Goal: Information Seeking & Learning: Check status

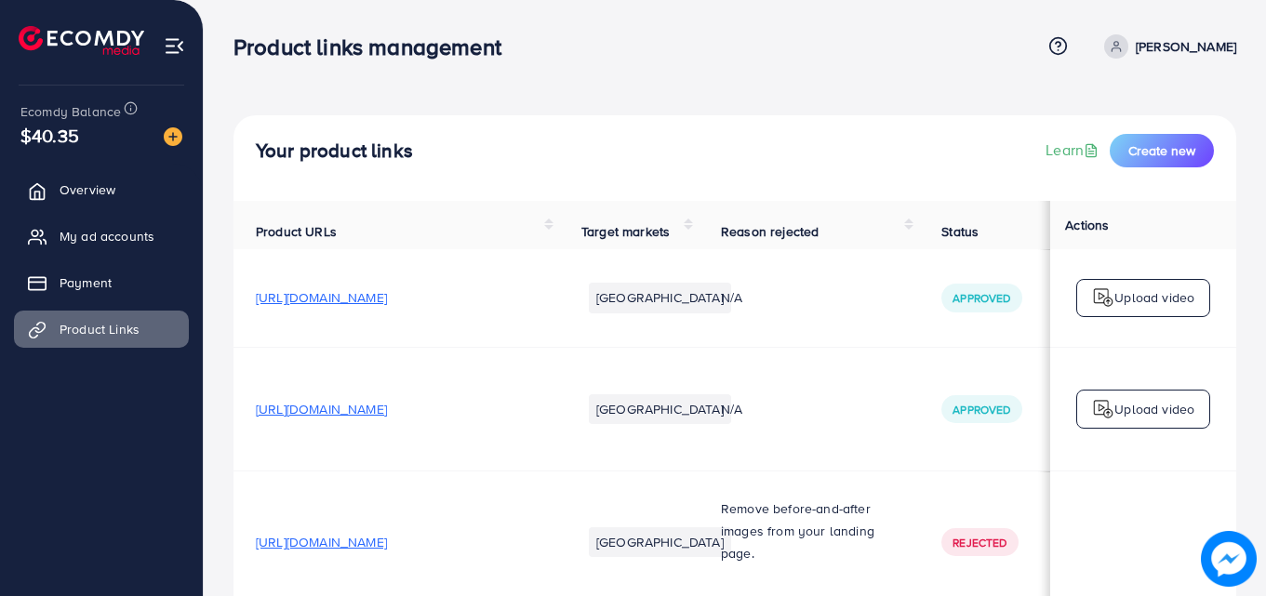
click at [282, 153] on h4 "Your product links" at bounding box center [334, 151] width 157 height 23
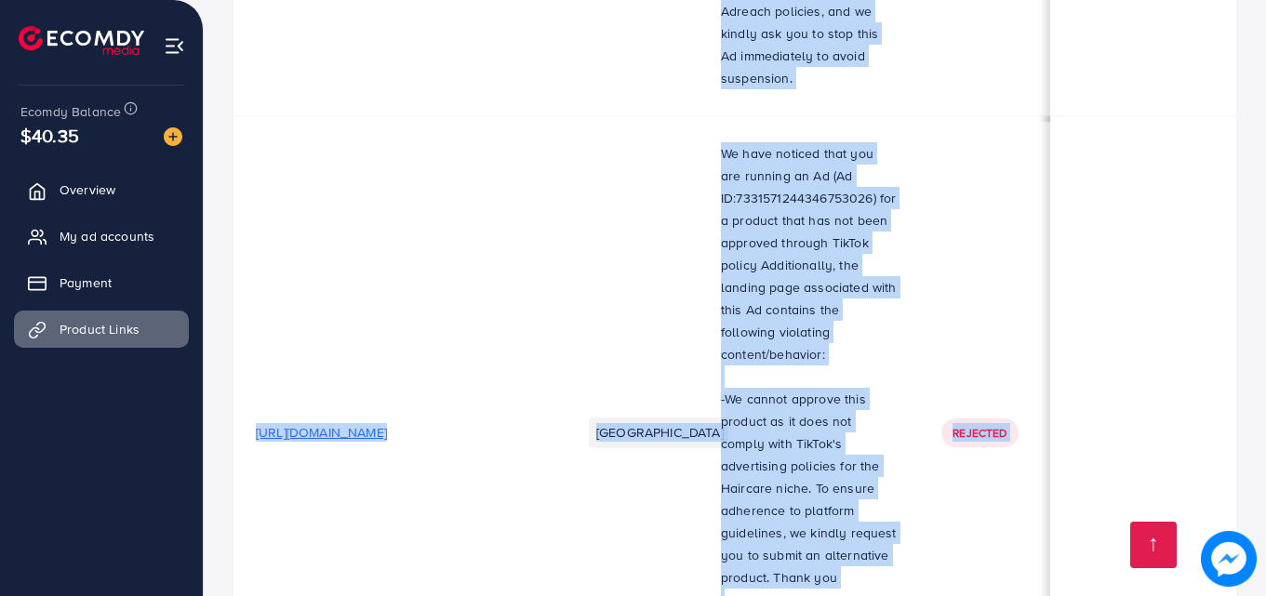
scroll to position [5928, 0]
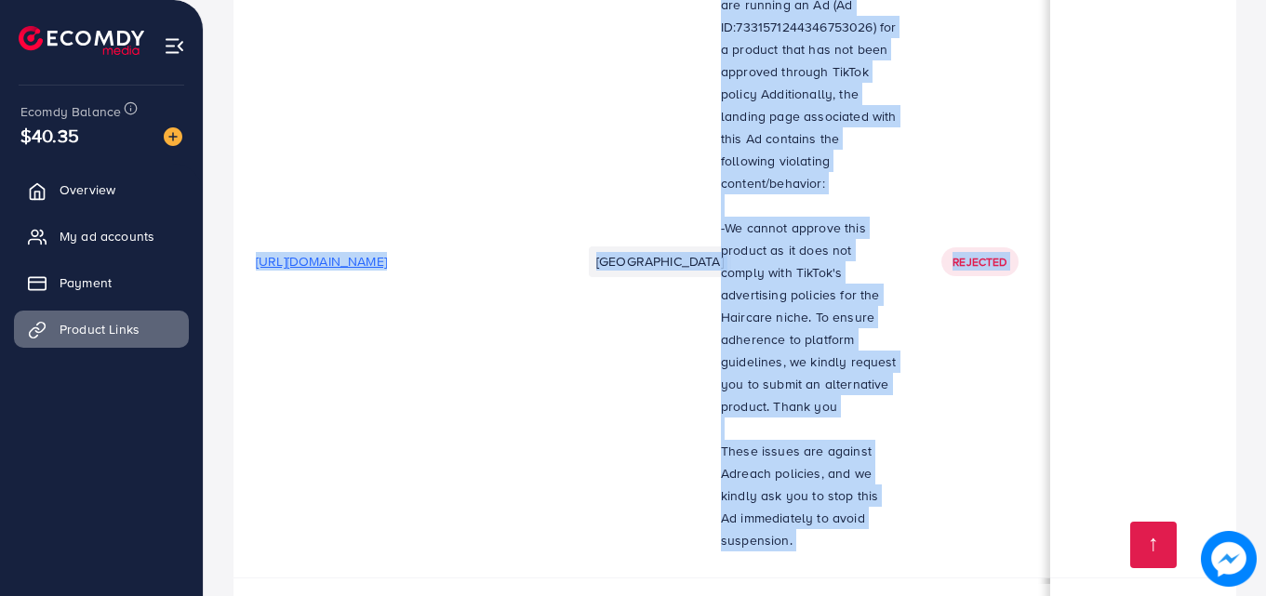
drag, startPoint x: 282, startPoint y: 153, endPoint x: 729, endPoint y: 633, distance: 656.2
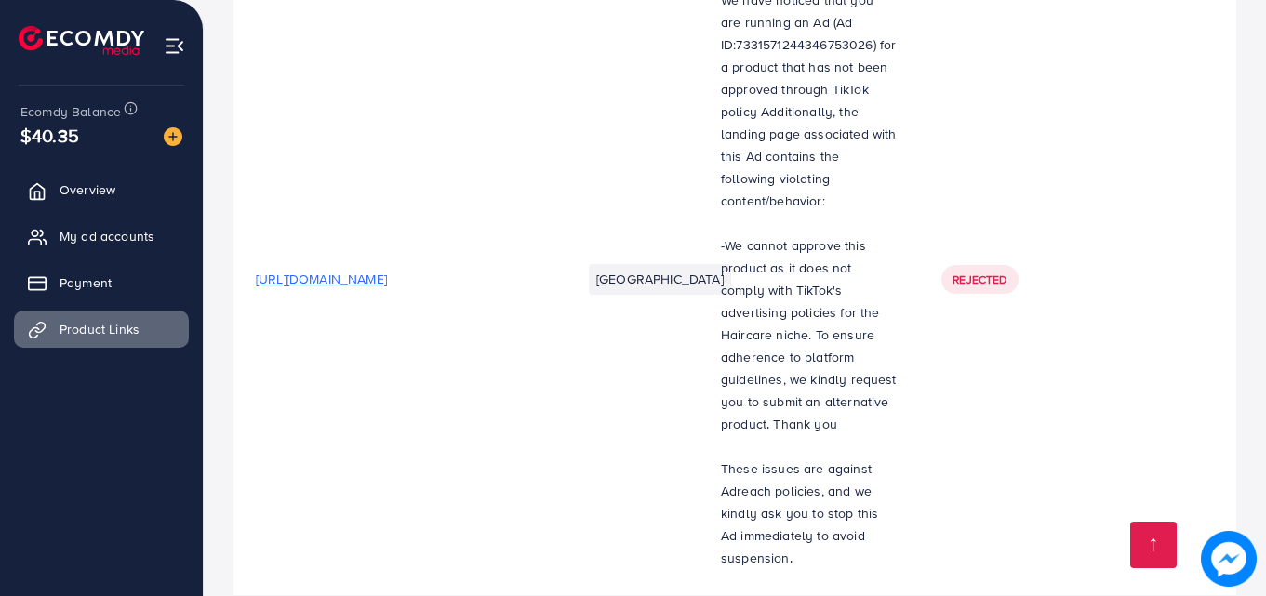
scroll to position [5906, 0]
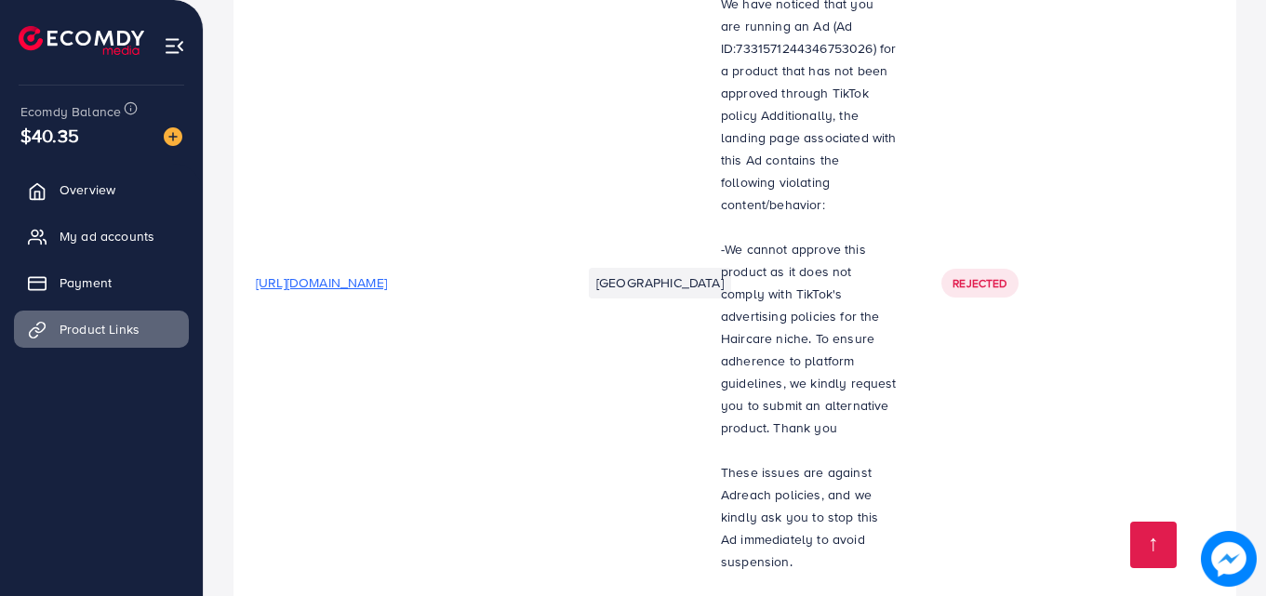
click at [824, 238] on p "-We cannot approve this product as it does not comply with TikTok's advertising…" at bounding box center [809, 338] width 176 height 201
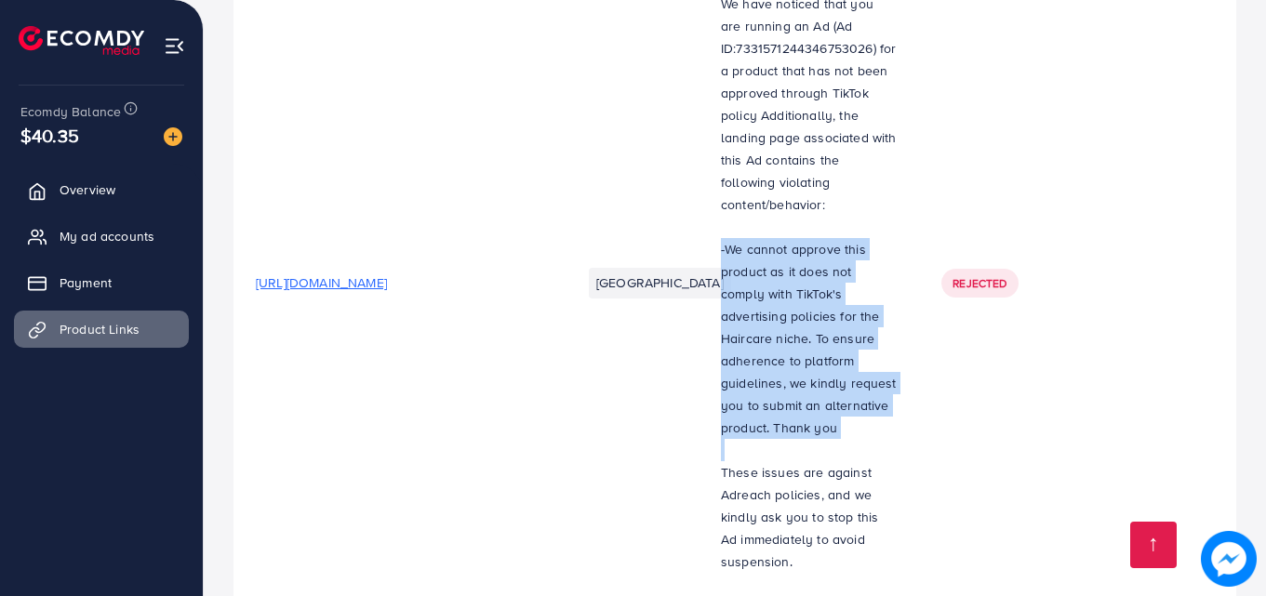
click at [824, 238] on p "-We cannot approve this product as it does not comply with TikTok's advertising…" at bounding box center [809, 338] width 176 height 201
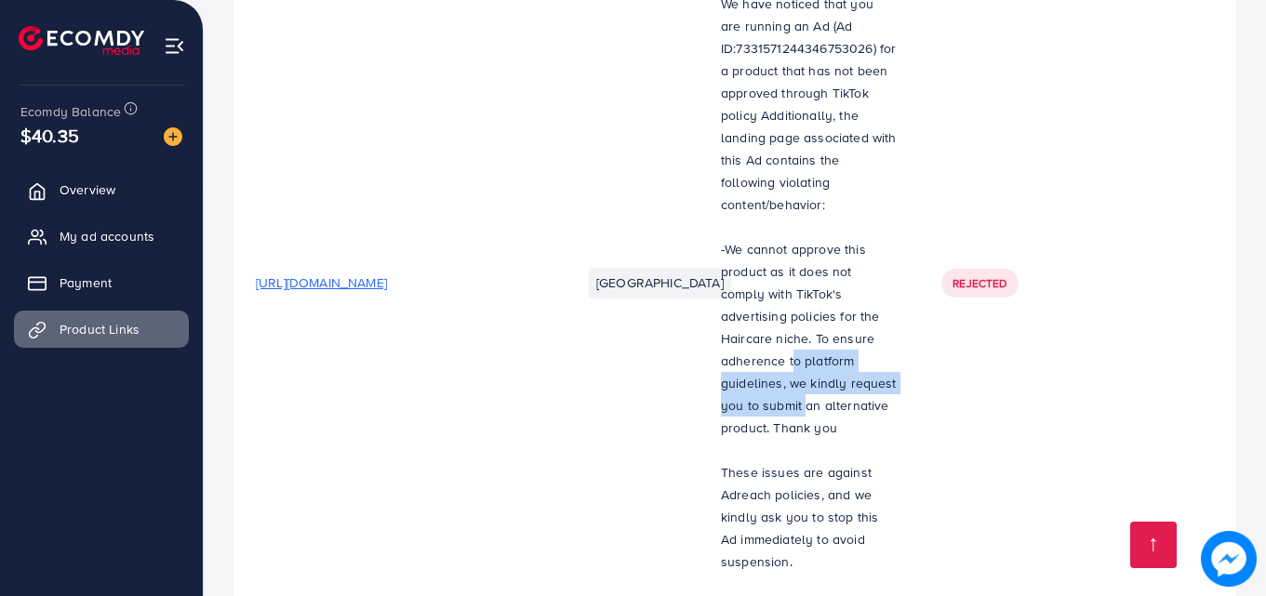
drag, startPoint x: 820, startPoint y: 161, endPoint x: 788, endPoint y: 205, distance: 54.0
click at [788, 238] on p "-We cannot approve this product as it does not comply with TikTok's advertising…" at bounding box center [809, 338] width 176 height 201
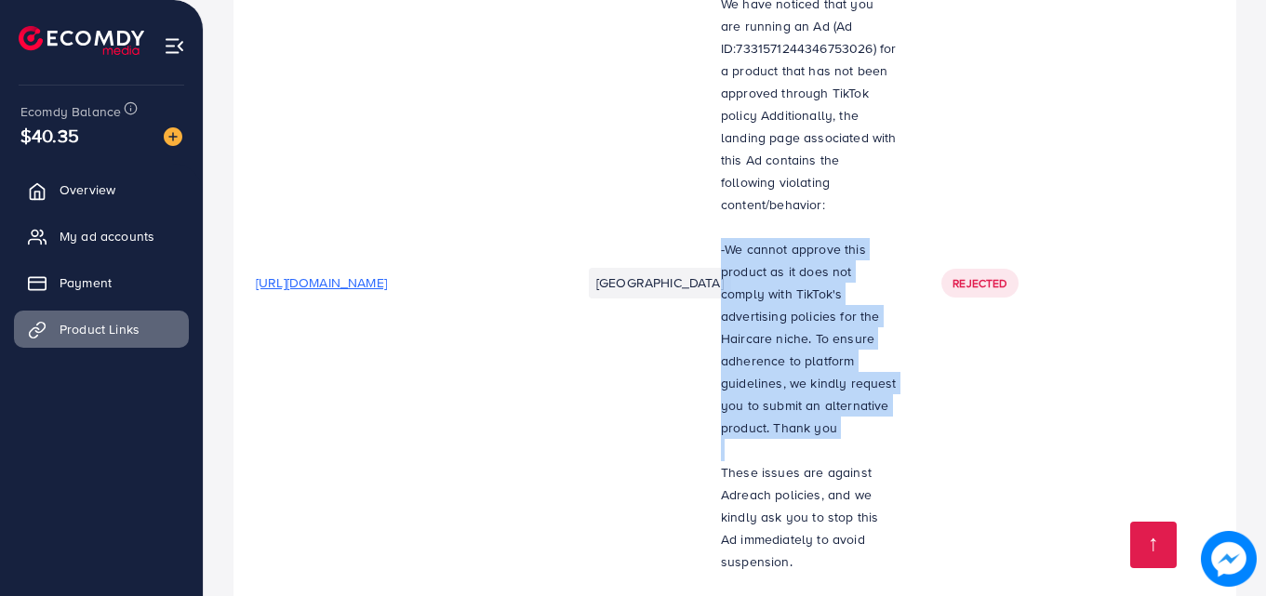
click at [788, 238] on p "-We cannot approve this product as it does not comply with TikTok's advertising…" at bounding box center [809, 338] width 176 height 201
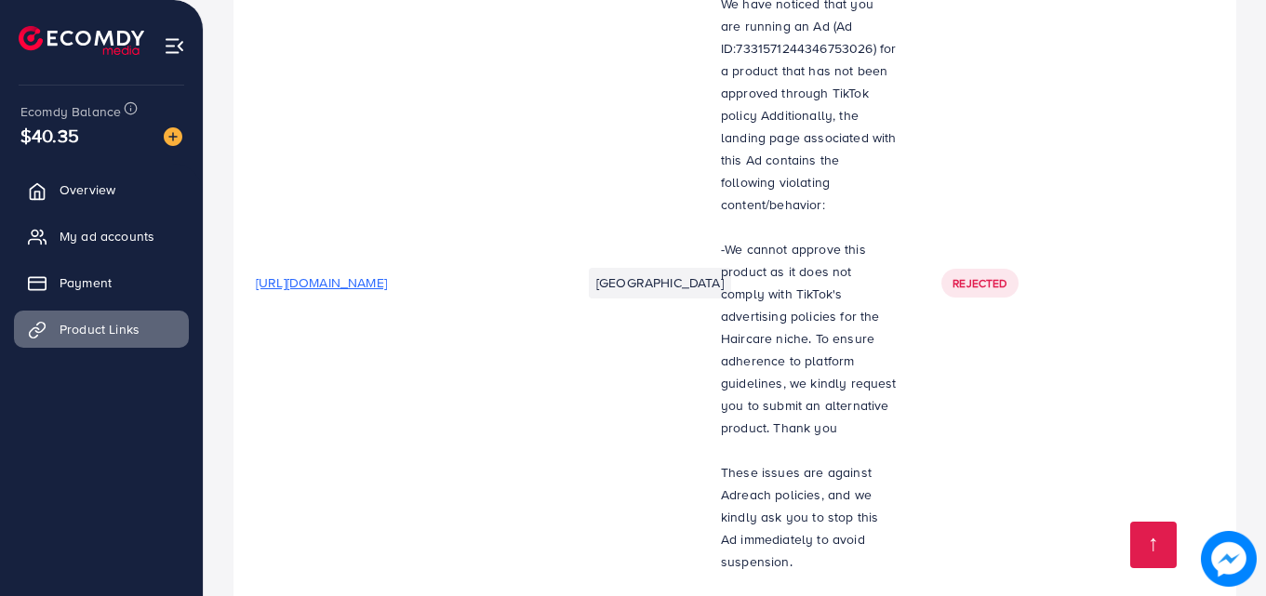
click at [774, 461] on p "These issues are against Adreach policies, and we kindly ask you to stop this A…" at bounding box center [809, 517] width 176 height 112
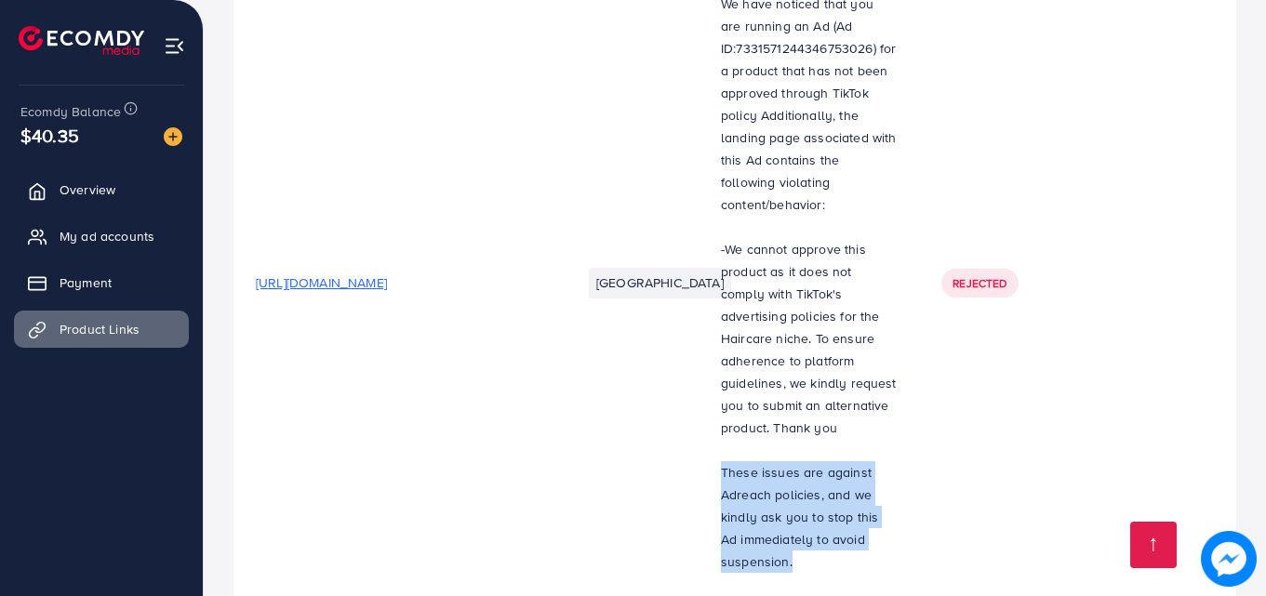
click at [774, 461] on p "These issues are against Adreach policies, and we kindly ask you to stop this A…" at bounding box center [809, 517] width 176 height 112
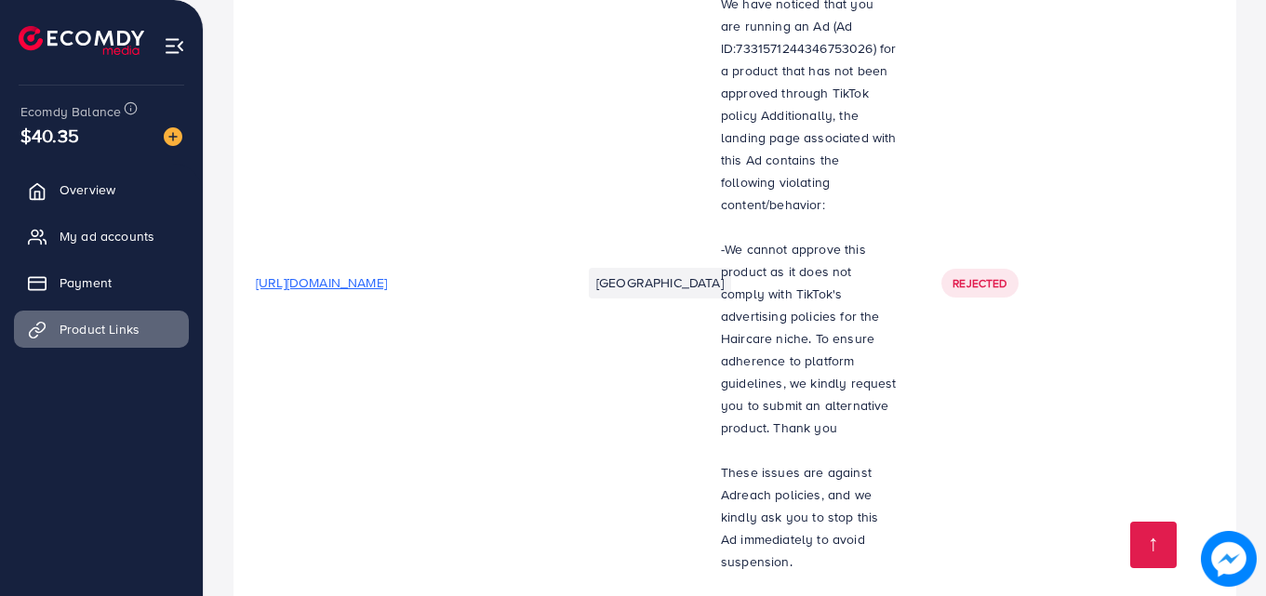
click at [774, 461] on p "These issues are against Adreach policies, and we kindly ask you to stop this A…" at bounding box center [809, 517] width 176 height 112
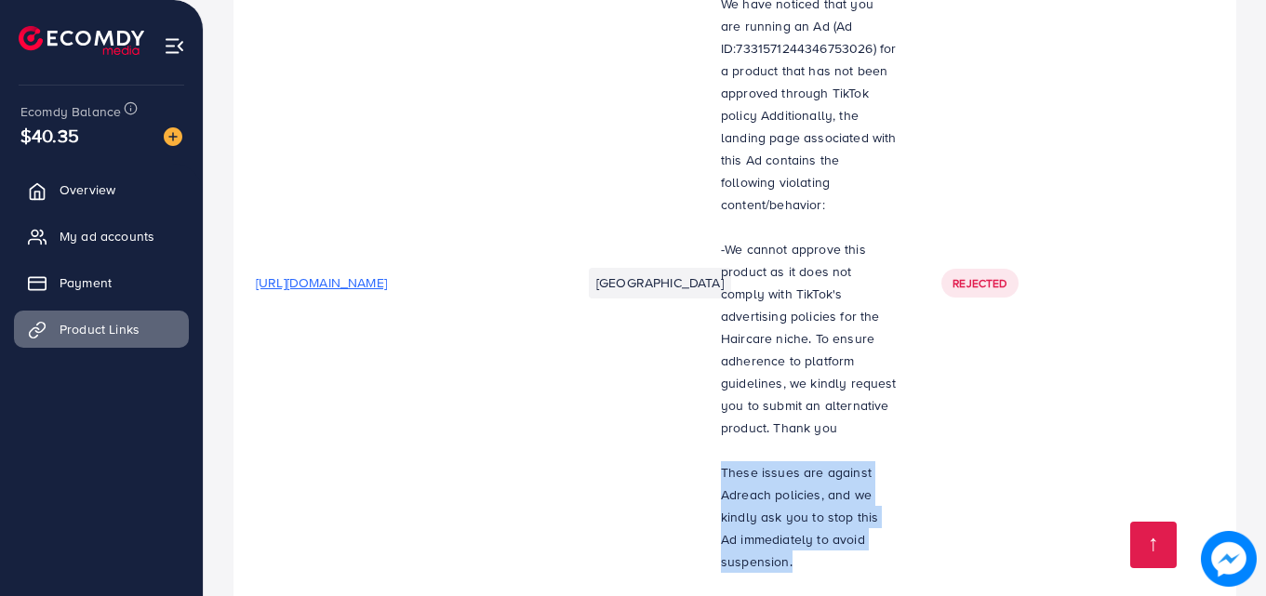
click at [774, 461] on p "These issues are against Adreach policies, and we kindly ask you to stop this A…" at bounding box center [809, 517] width 176 height 112
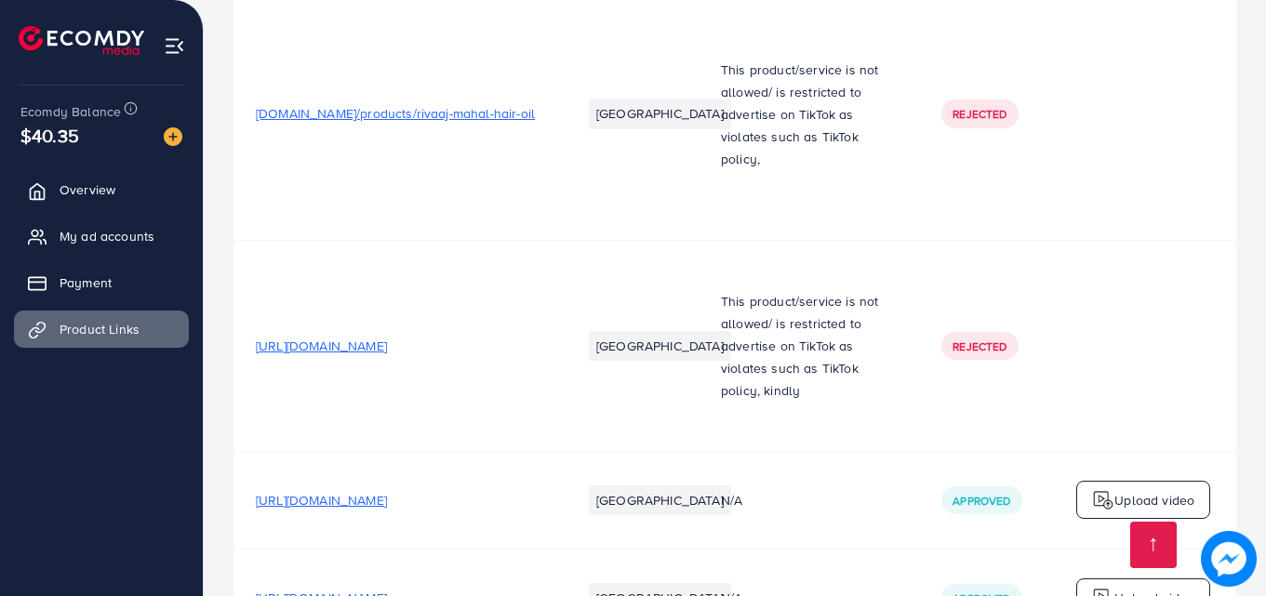
scroll to position [1786, 0]
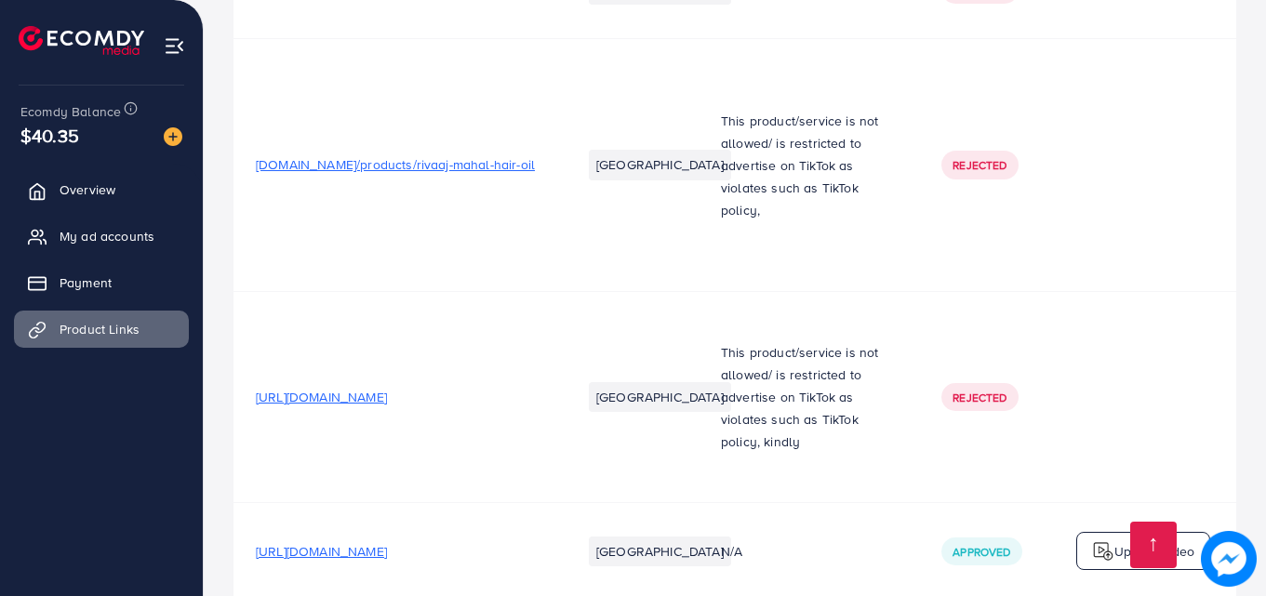
click at [811, 146] on span "This product/service is not allowed/ is restricted to advertise on TikTok as vi…" at bounding box center [799, 166] width 157 height 108
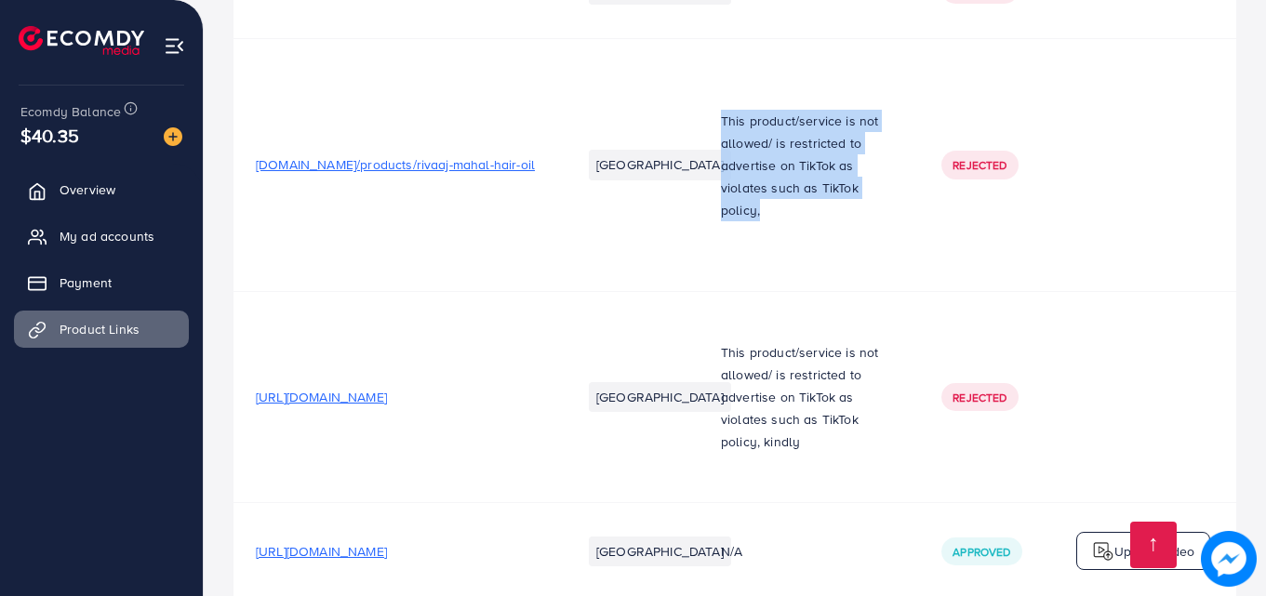
click at [811, 146] on span "This product/service is not allowed/ is restricted to advertise on TikTok as vi…" at bounding box center [799, 166] width 157 height 108
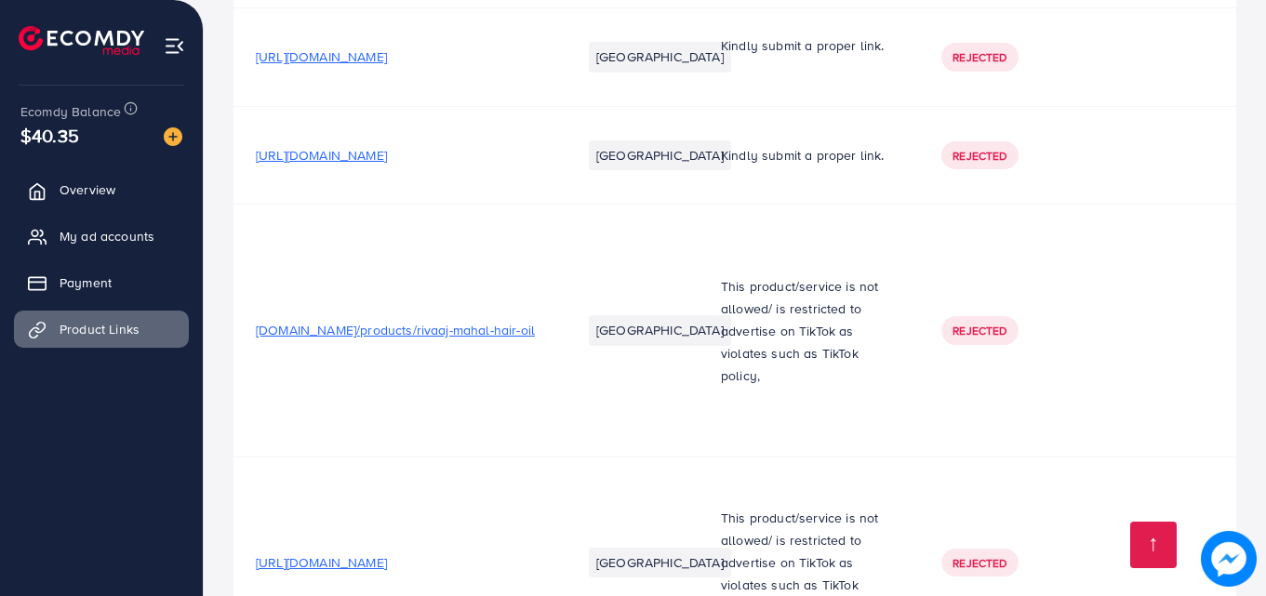
scroll to position [1601, 0]
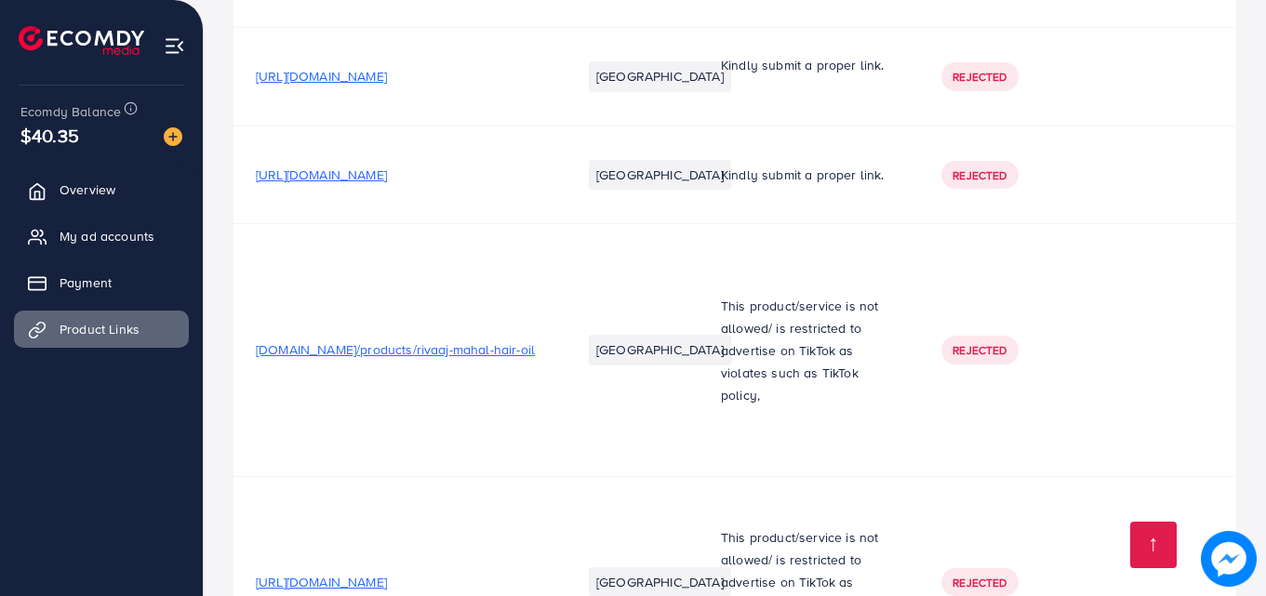
drag, startPoint x: 475, startPoint y: 161, endPoint x: 415, endPoint y: 167, distance: 60.7
click at [387, 167] on span "[URL][DOMAIN_NAME]" at bounding box center [321, 175] width 131 height 19
